Goal: Transaction & Acquisition: Book appointment/travel/reservation

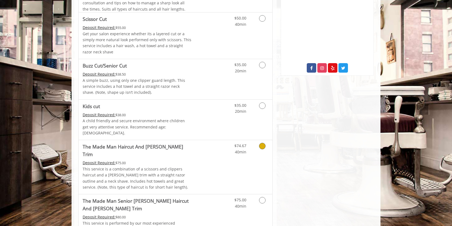
scroll to position [264, 0]
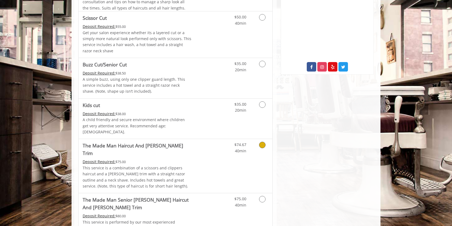
click at [194, 150] on link "Discounted Price" at bounding box center [208, 166] width 32 height 54
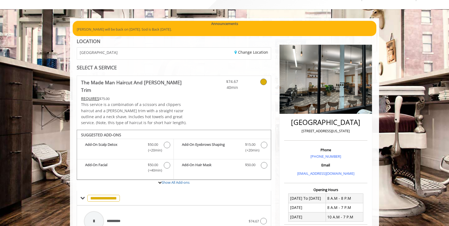
scroll to position [15, 0]
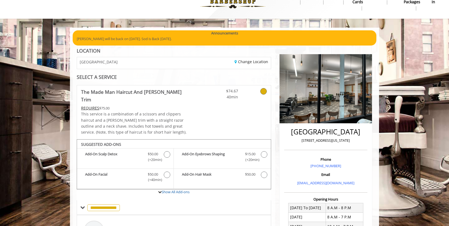
click at [144, 60] on div "[GEOGRAPHIC_DATA]" at bounding box center [123, 63] width 101 height 12
click at [238, 59] on link "Change Location" at bounding box center [251, 61] width 34 height 5
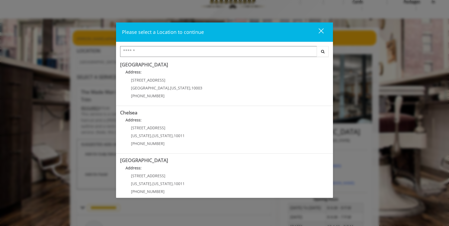
scroll to position [1, 0]
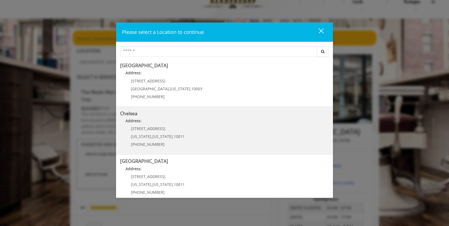
click at [197, 134] on link "Chelsea Address: [STREET_ADDRESS][US_STATE][US_STATE] (917) 639-3902" at bounding box center [224, 131] width 209 height 40
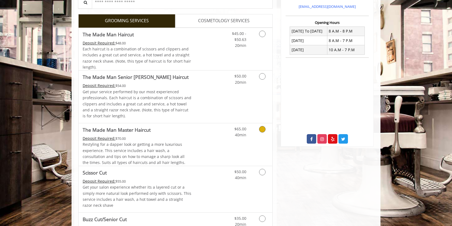
scroll to position [192, 0]
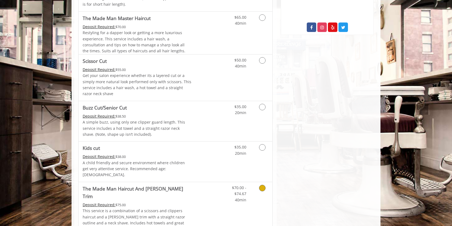
click at [188, 187] on link "The Made Man Haircut And Beard Trim Deposit Required: $75.00 This service is a …" at bounding box center [137, 209] width 109 height 54
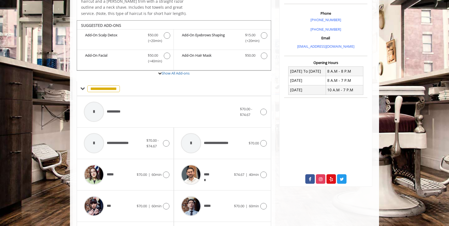
scroll to position [166, 0]
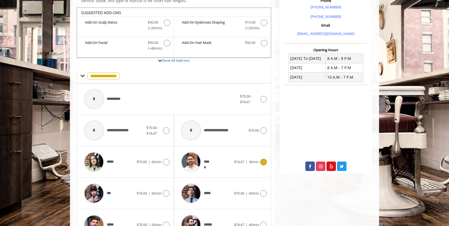
click at [221, 153] on div "*****" at bounding box center [206, 162] width 56 height 26
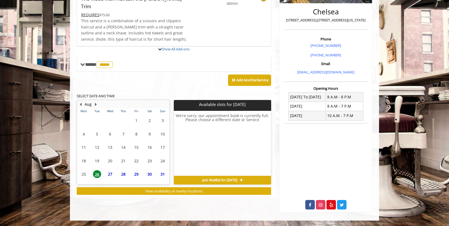
scroll to position [155, 0]
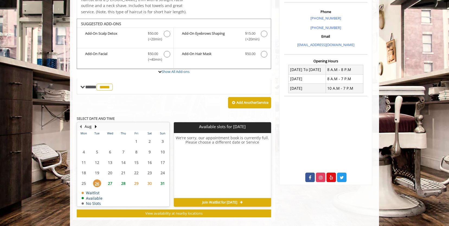
click at [98, 179] on span "26" at bounding box center [97, 183] width 8 height 8
click at [108, 179] on span "27" at bounding box center [110, 183] width 8 height 8
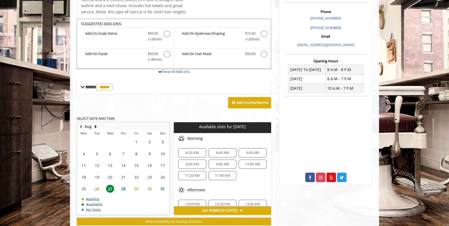
scroll to position [163, 0]
